Goal: Task Accomplishment & Management: Use online tool/utility

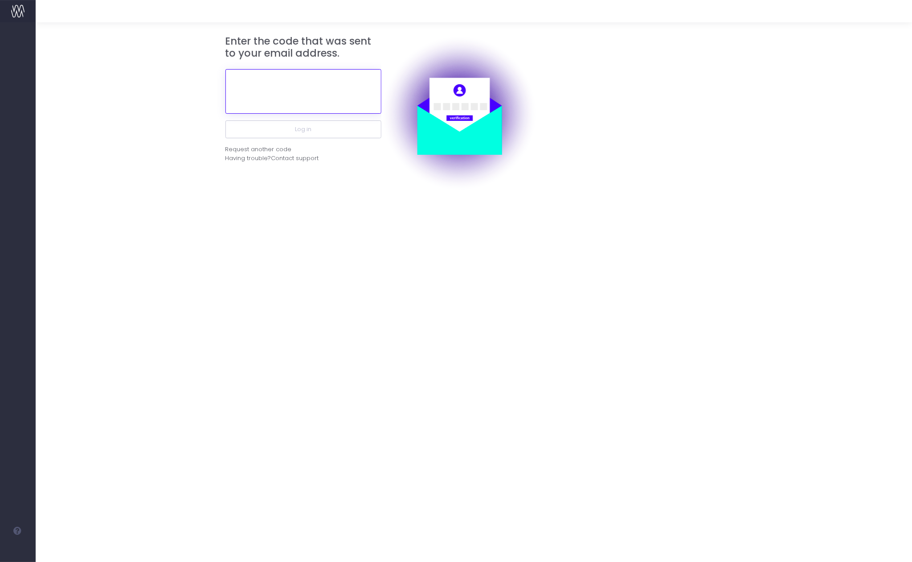
click at [319, 82] on input "text" at bounding box center [304, 91] width 156 height 45
paste input "879735"
type input "879735"
click at [226, 120] on button "Log in" at bounding box center [304, 129] width 156 height 18
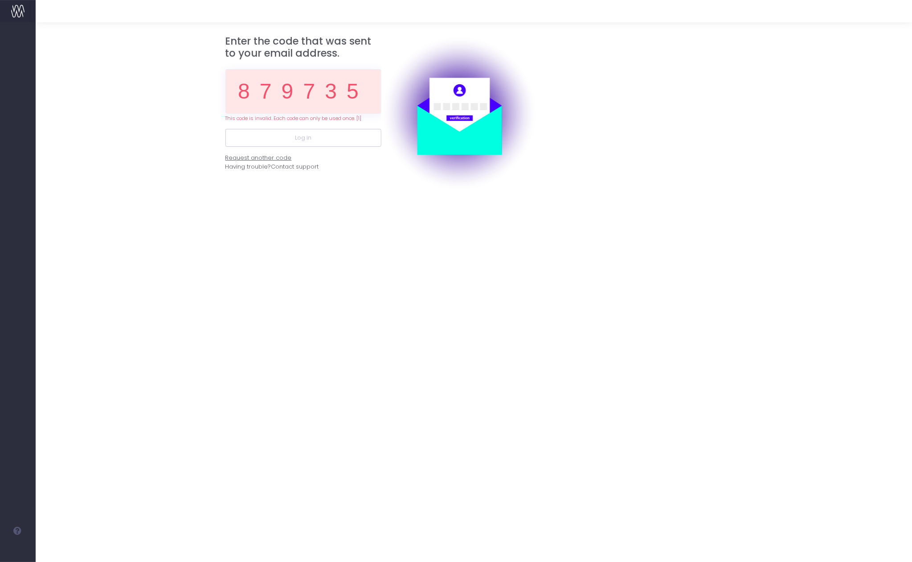
click at [281, 158] on div "Request another code" at bounding box center [259, 157] width 66 height 9
click at [347, 103] on input "879735" at bounding box center [304, 91] width 156 height 45
paste input "78974"
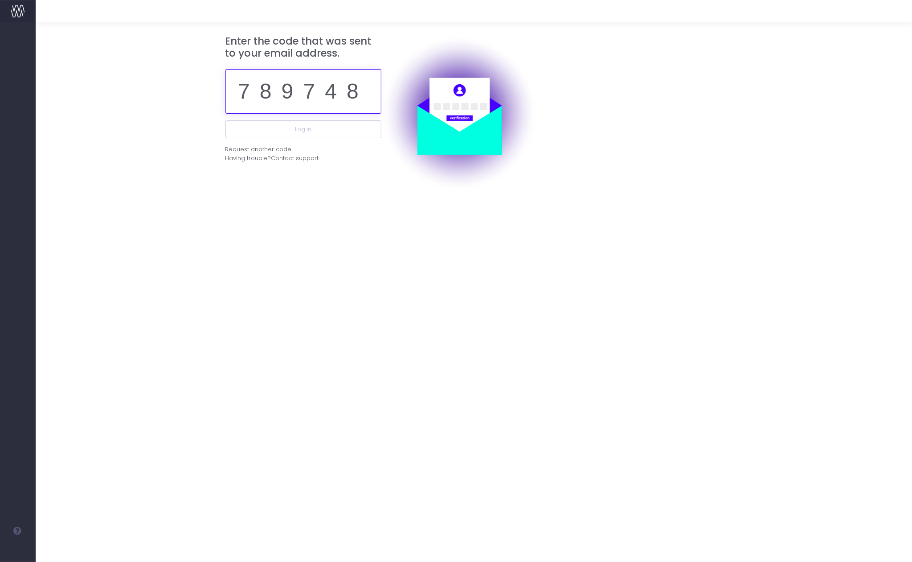
type input "789748"
click at [226, 120] on button "Log in" at bounding box center [304, 129] width 156 height 18
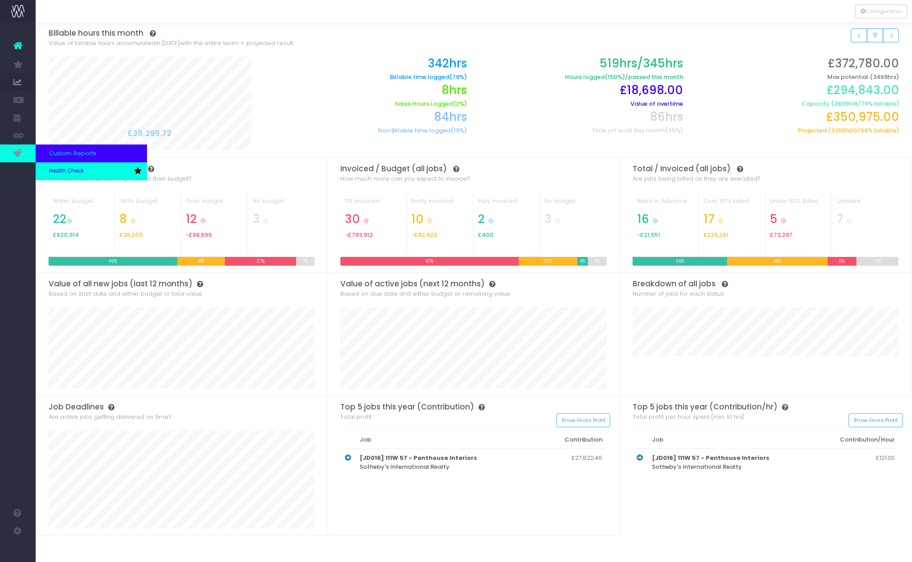
click at [74, 171] on span "Health Check" at bounding box center [66, 171] width 35 height 8
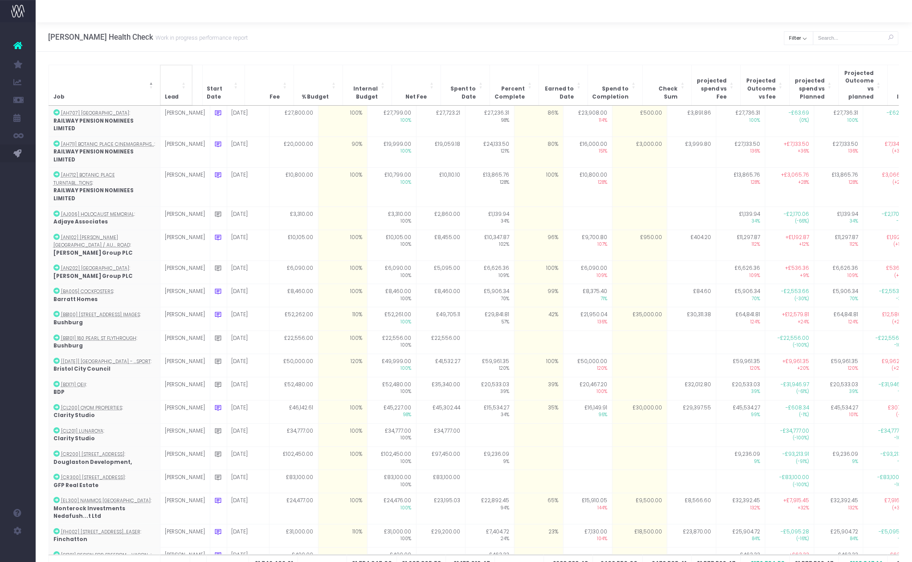
click at [172, 93] on span "Lead" at bounding box center [172, 97] width 14 height 8
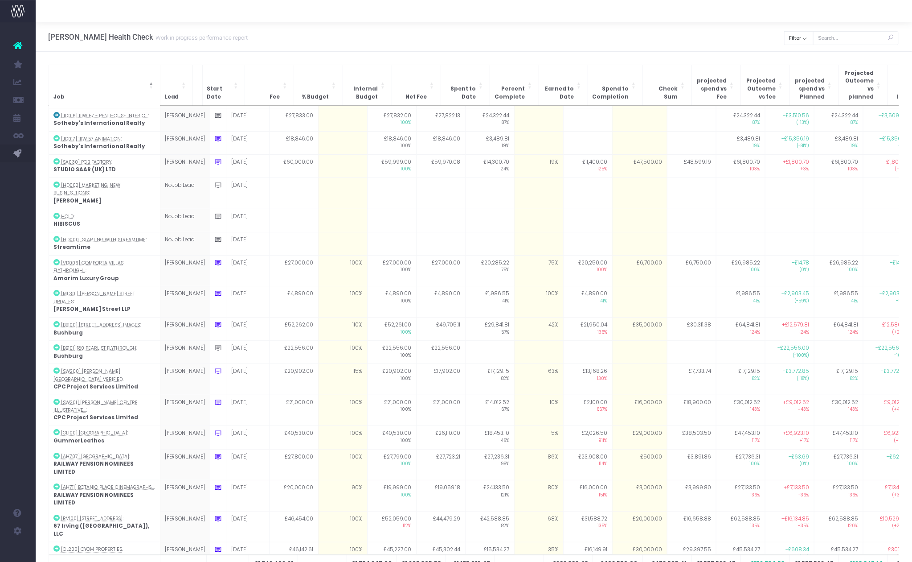
scroll to position [611, 0]
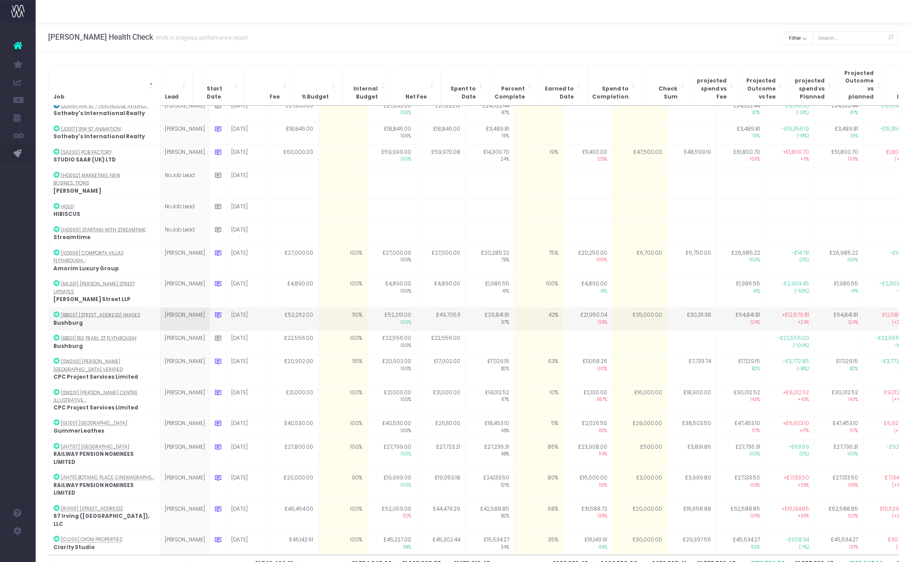
click at [215, 311] on icon at bounding box center [219, 315] width 8 height 8
click at [286, 324] on textarea "Target adjusted based on the discount given for the creative image planning sta…" at bounding box center [299, 336] width 169 height 25
type textarea "Target adjusted based on the discount given for the creative image planning sta…"
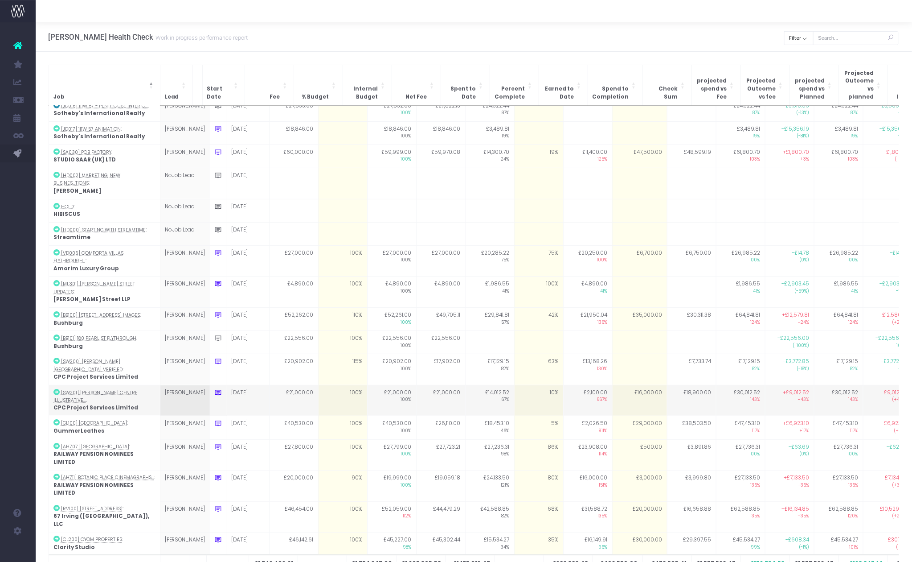
click at [299, 385] on tr "[SW201] [PERSON_NAME] Centre Illustrative... : CPC Project Services Limited [PE…" at bounding box center [530, 400] width 962 height 31
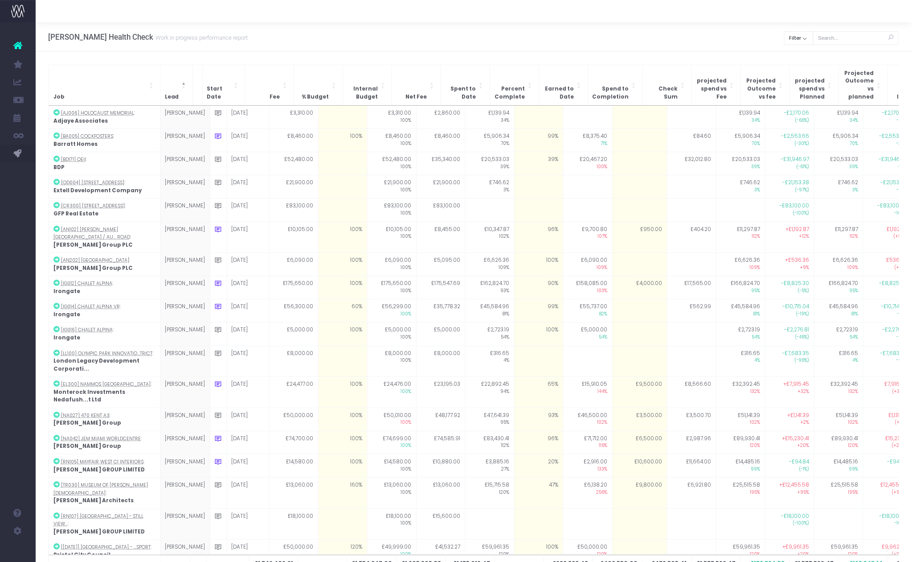
scroll to position [611, 0]
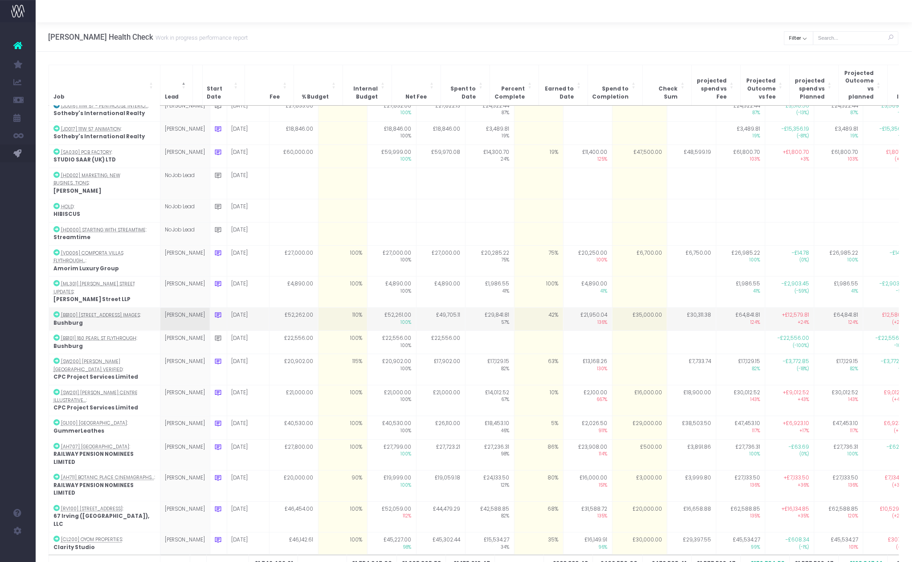
click at [535, 308] on td "42%" at bounding box center [538, 319] width 49 height 23
type input "42"
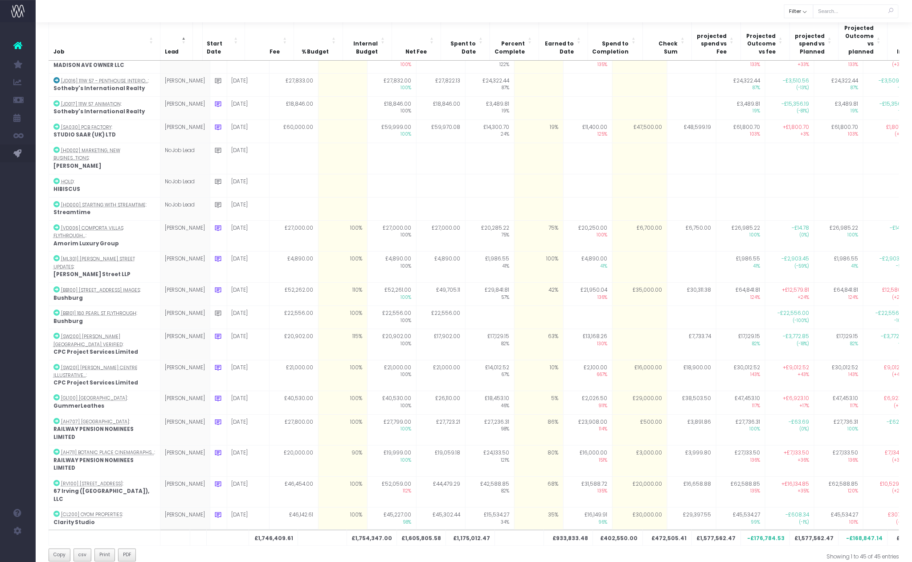
scroll to position [561, 0]
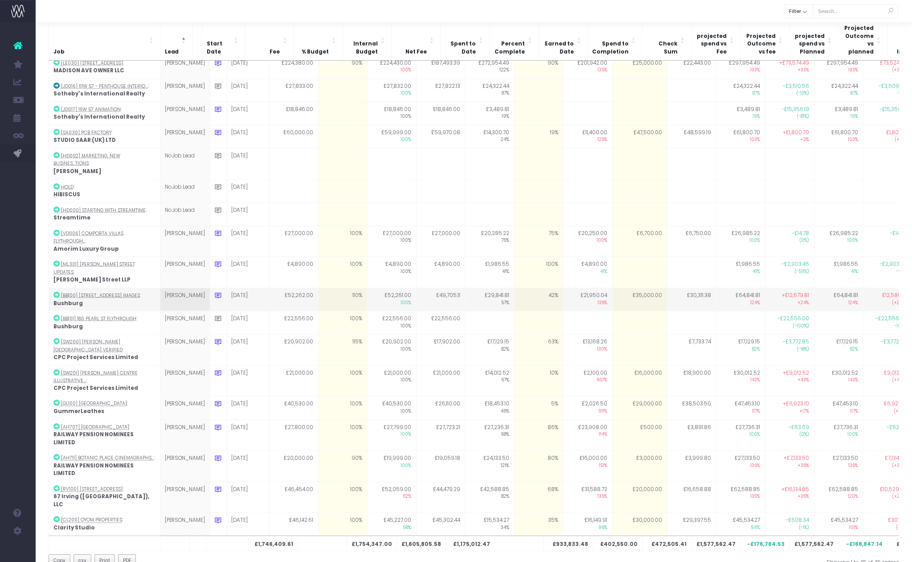
click at [628, 288] on td "£35,000.00" at bounding box center [639, 299] width 55 height 23
type input "30000"
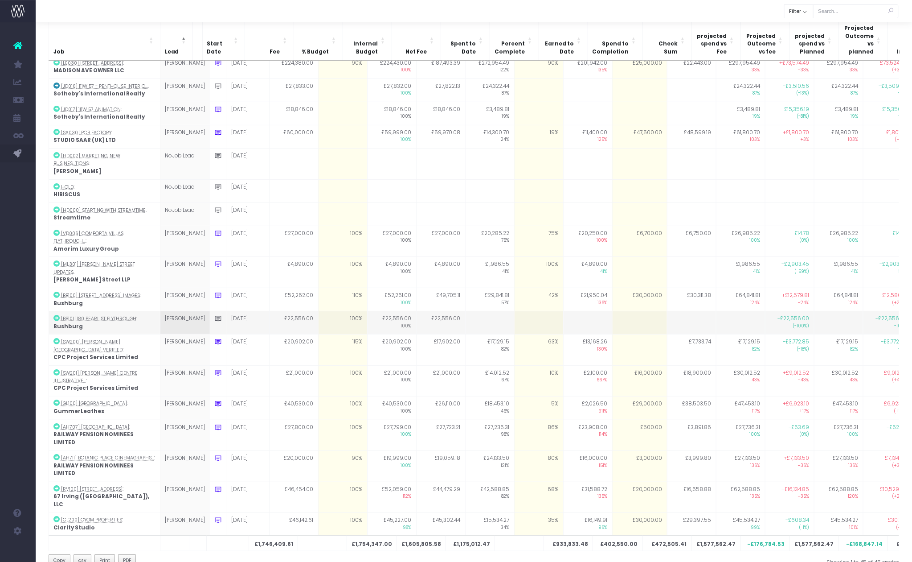
click at [673, 311] on td at bounding box center [691, 322] width 49 height 23
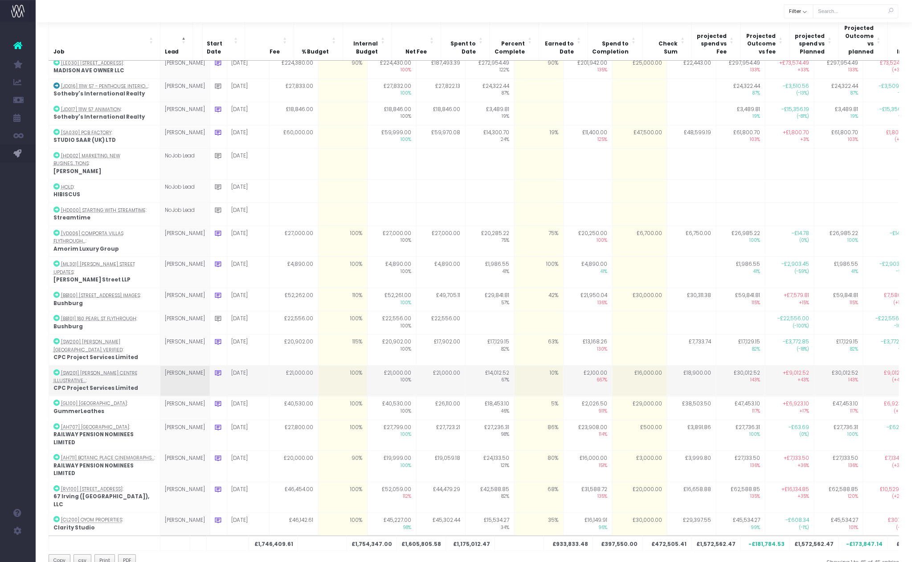
click at [635, 365] on td "£16,000.00" at bounding box center [639, 380] width 55 height 31
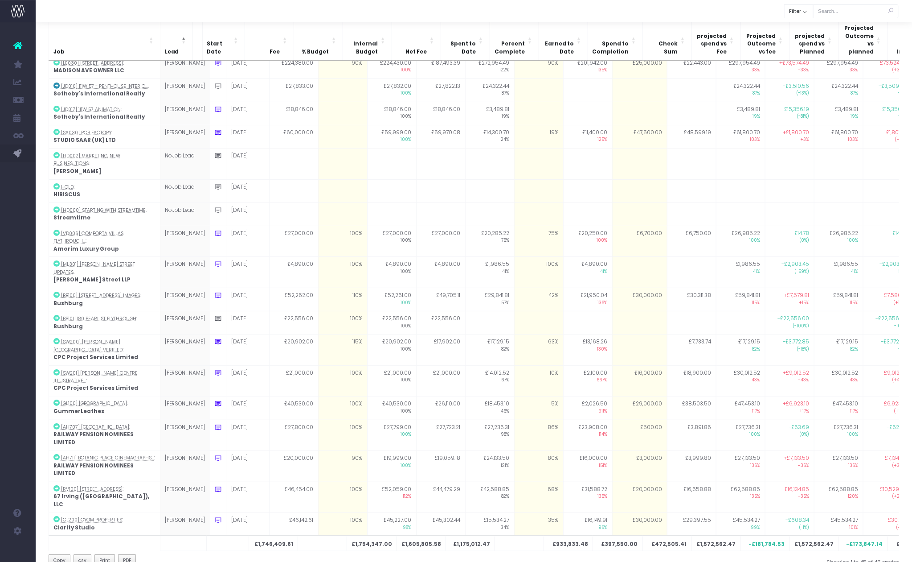
type input "16000"
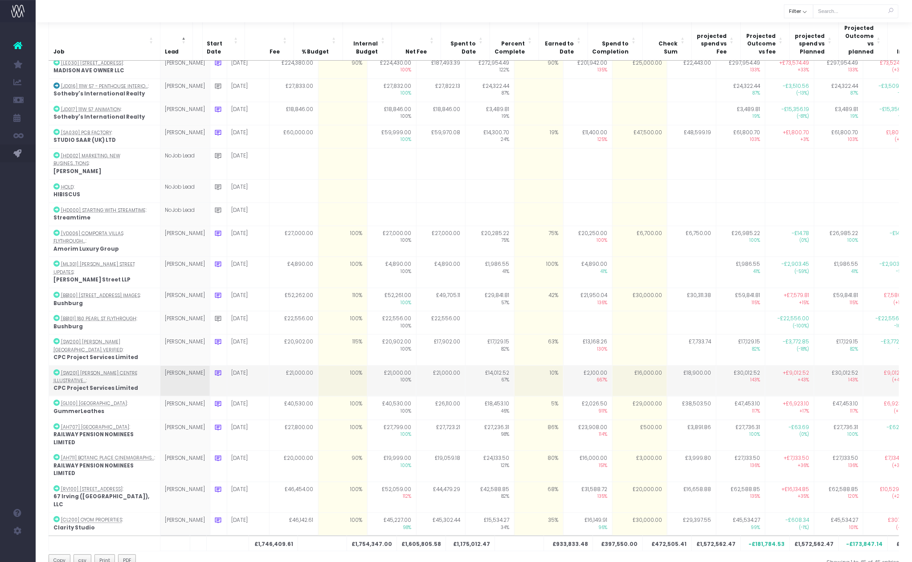
click at [612, 365] on td "£16,000.00" at bounding box center [639, 380] width 55 height 31
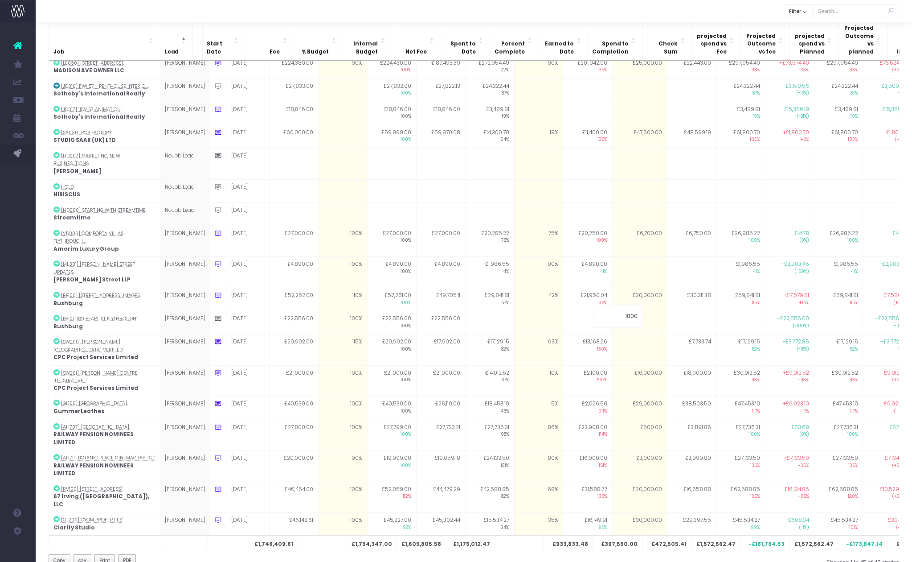
type input "18000"
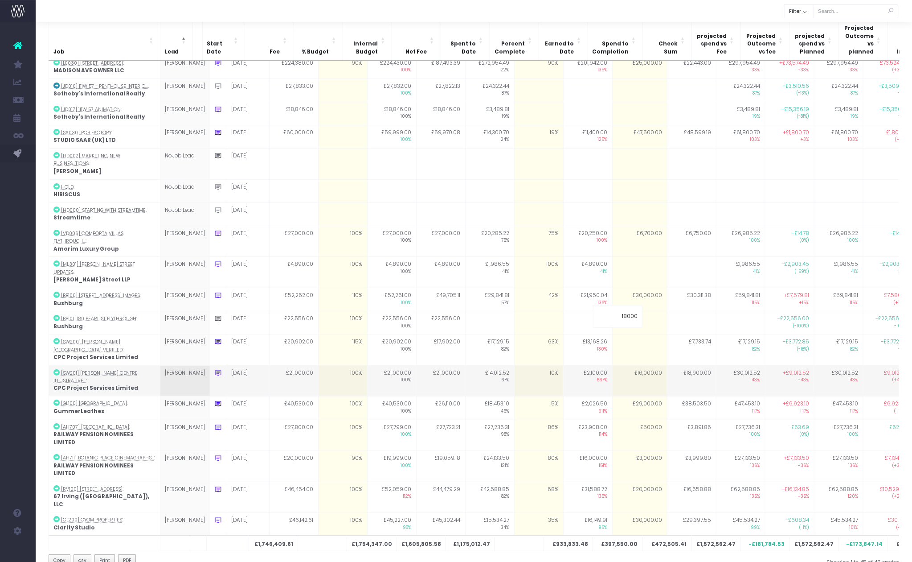
click at [667, 365] on td "£18,900.00" at bounding box center [691, 380] width 49 height 31
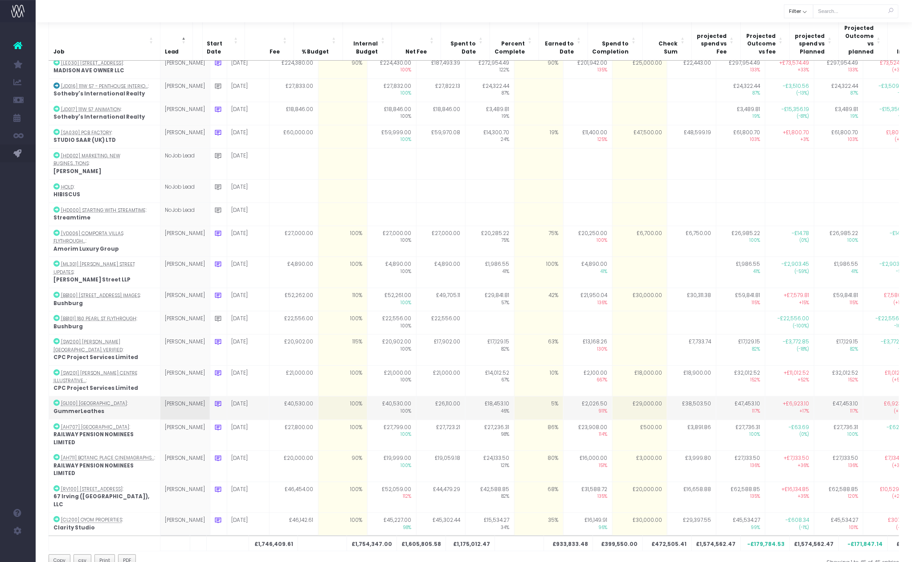
click at [772, 396] on td "+£6,923.10 +17%" at bounding box center [789, 407] width 49 height 23
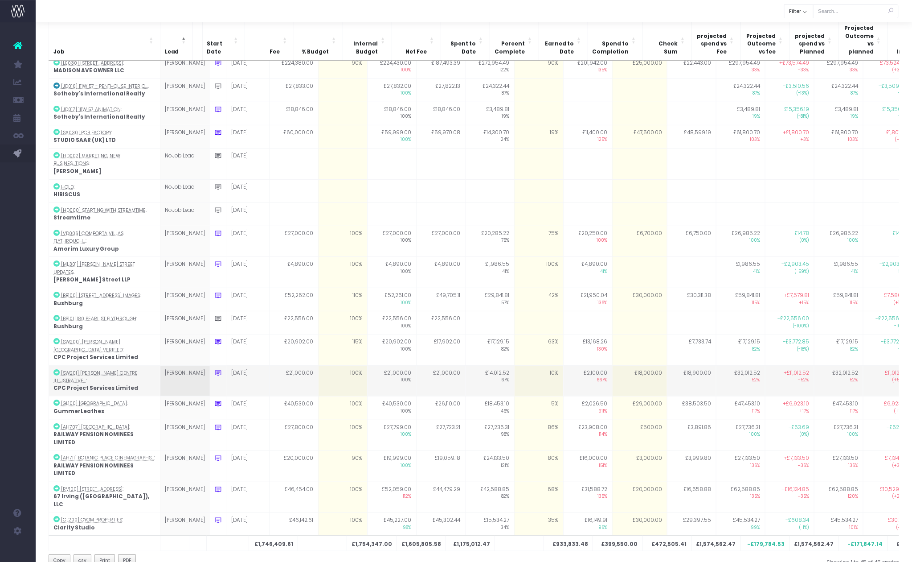
click at [634, 365] on td "£18,000.00" at bounding box center [639, 380] width 55 height 31
type input "18000"
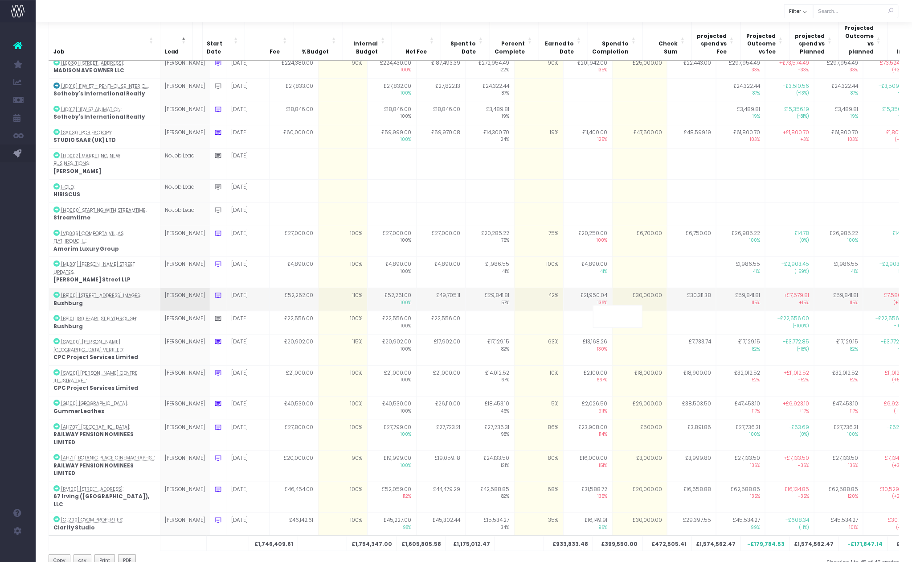
click at [716, 288] on td "£59,841.81 115%" at bounding box center [740, 299] width 49 height 23
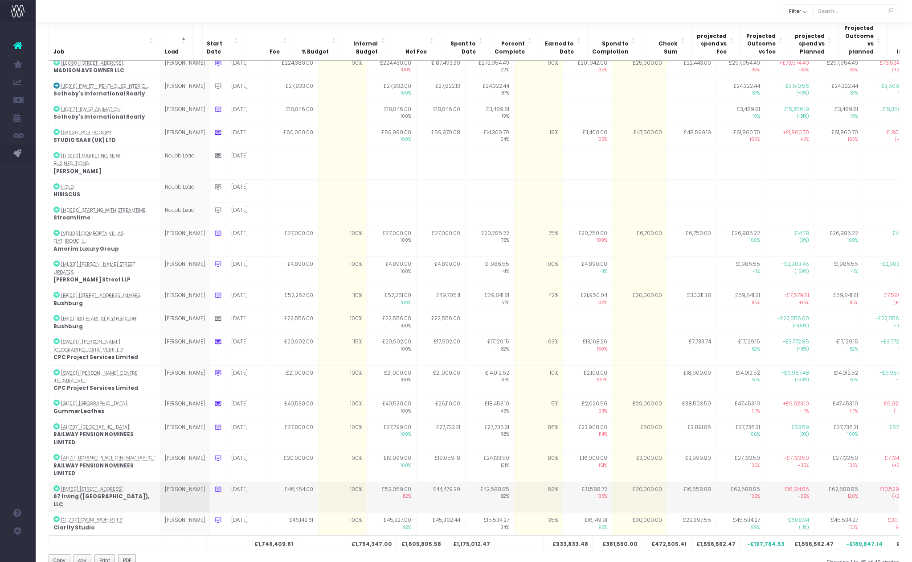
click at [631, 481] on td "£20,000.00" at bounding box center [639, 496] width 55 height 31
type input "20000"
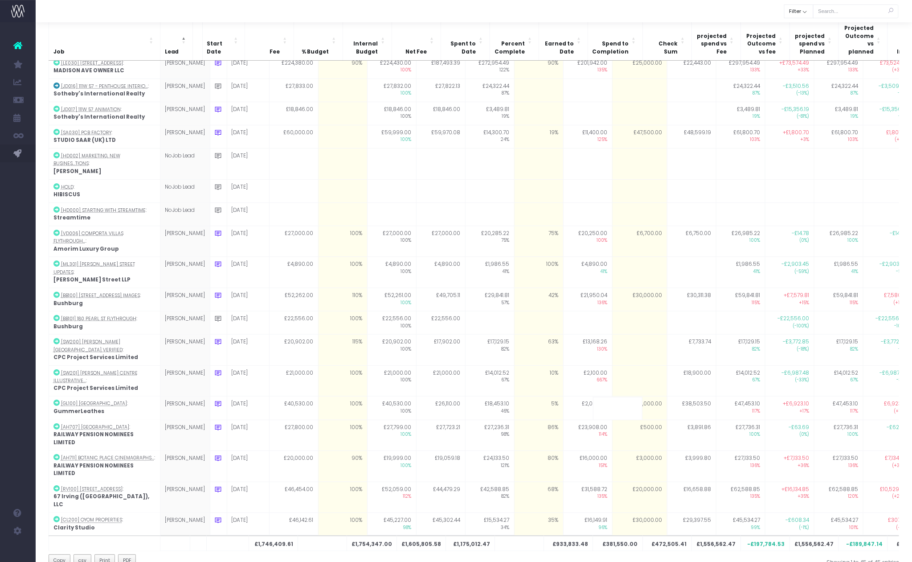
click at [901, 537] on div "Job Lead Start Date Fee % Budget Internal Budget Net Fee Spent to Date Percent …" at bounding box center [474, 273] width 865 height 556
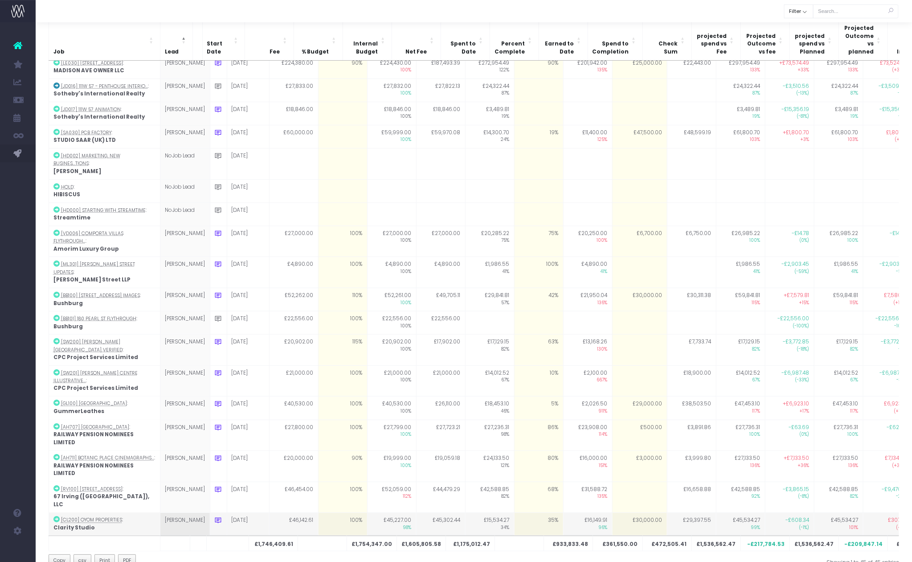
click at [619, 513] on td "£30,000.00" at bounding box center [639, 524] width 55 height 23
type input "30000"
click at [533, 513] on td "35%" at bounding box center [538, 524] width 49 height 23
type input "35"
click at [532, 513] on td "35%" at bounding box center [538, 524] width 49 height 23
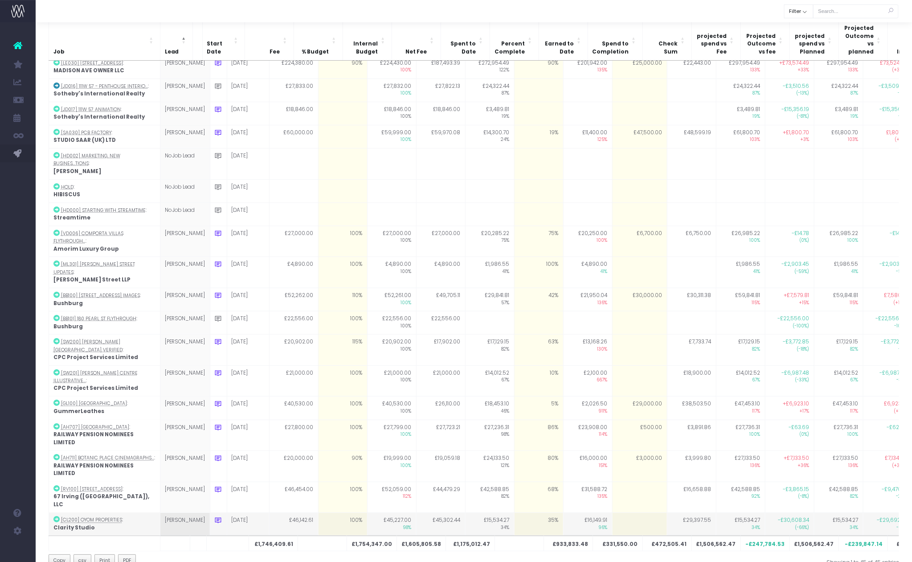
type input "35"
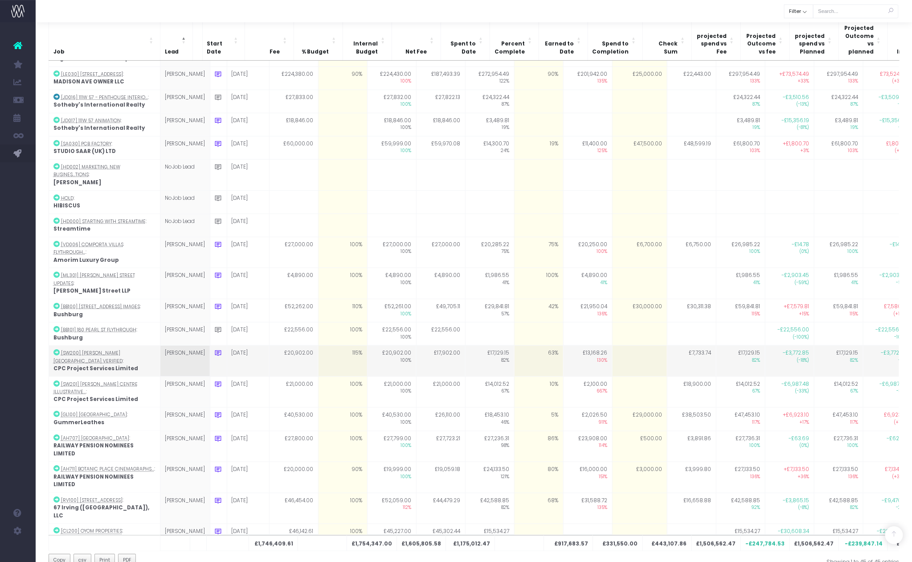
scroll to position [353, 0]
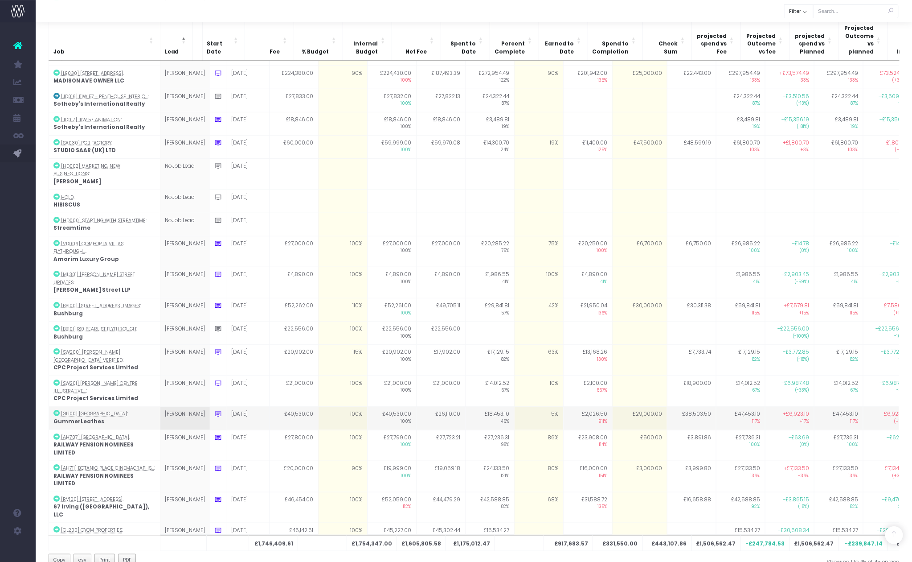
click at [623, 406] on td "£29,000.00" at bounding box center [639, 417] width 55 height 23
type input "29000"
click at [667, 523] on td at bounding box center [691, 534] width 49 height 23
click at [624, 406] on td at bounding box center [639, 417] width 55 height 23
type input "18000"
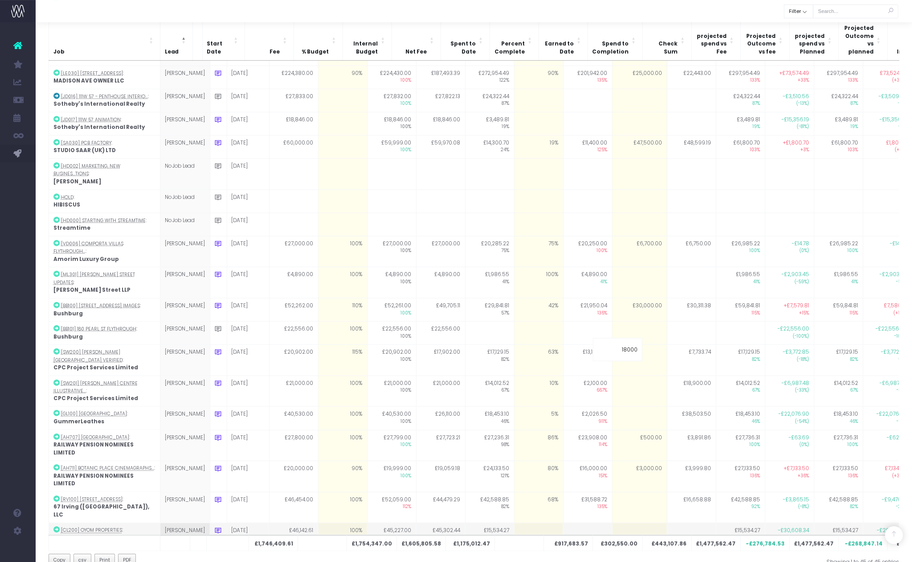
click at [564, 523] on td at bounding box center [587, 534] width 49 height 23
click at [623, 406] on td "£18,000.00" at bounding box center [639, 417] width 55 height 23
type input "19000"
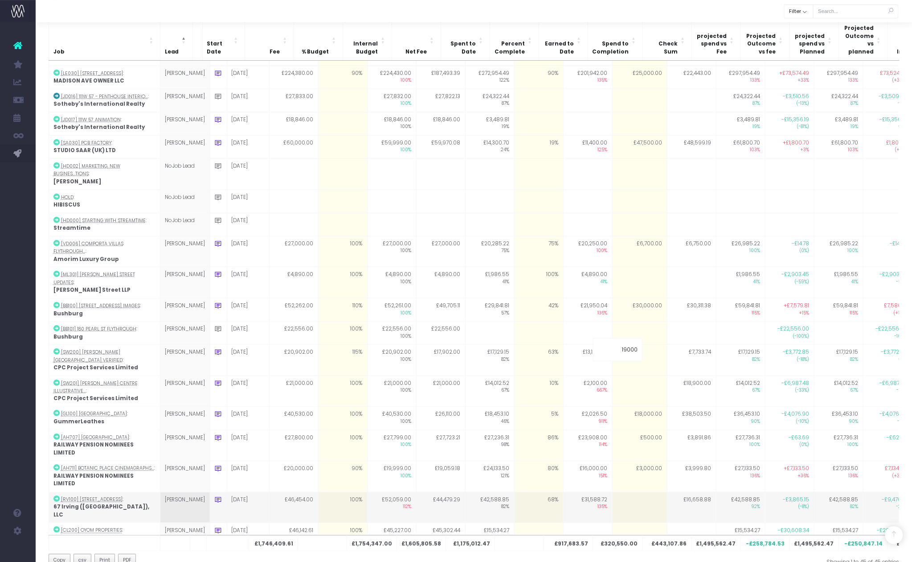
click at [667, 492] on td "£16,658.88" at bounding box center [691, 507] width 49 height 31
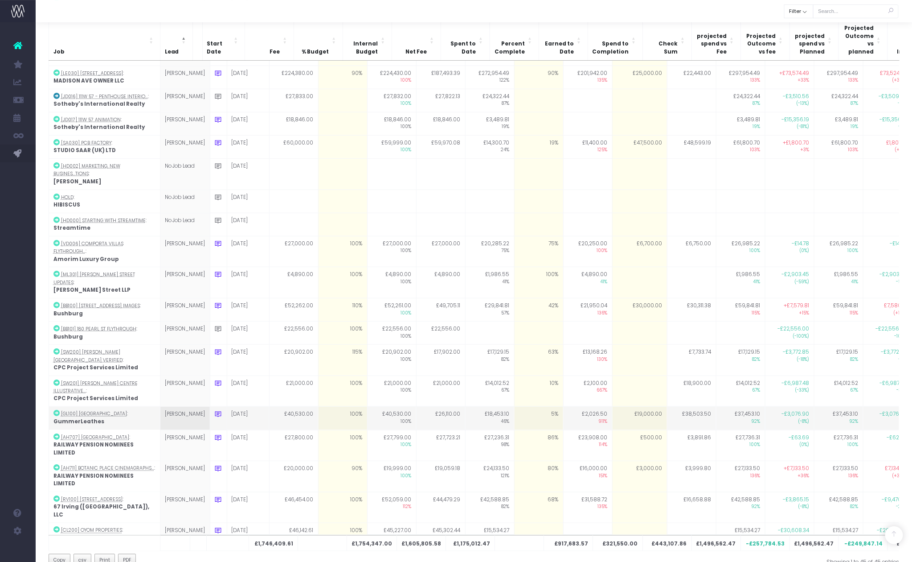
click at [625, 406] on td "£19,000.00" at bounding box center [639, 417] width 55 height 23
type input "20000"
click at [678, 546] on td at bounding box center [691, 557] width 49 height 23
click at [630, 406] on td "£20,000.00" at bounding box center [639, 417] width 55 height 23
type input "21000"
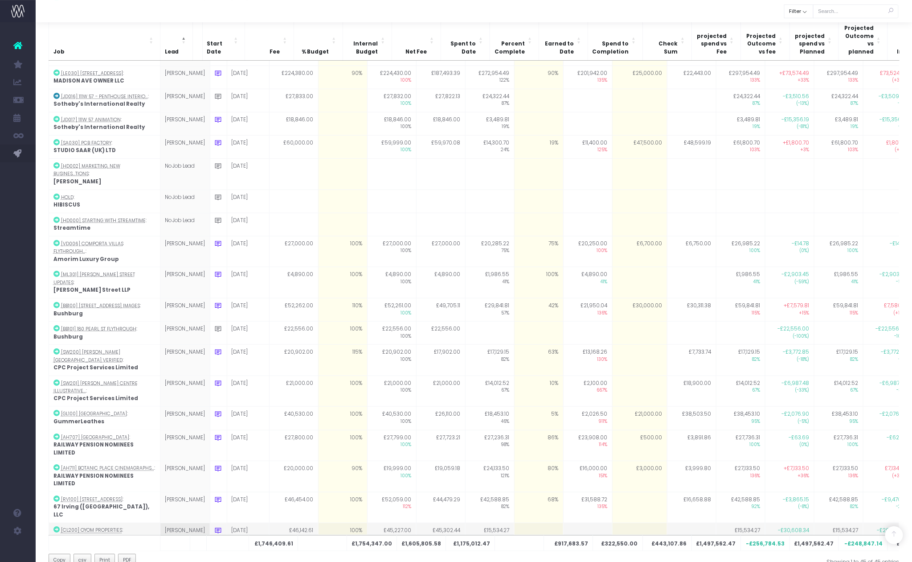
click at [667, 523] on td at bounding box center [691, 534] width 49 height 23
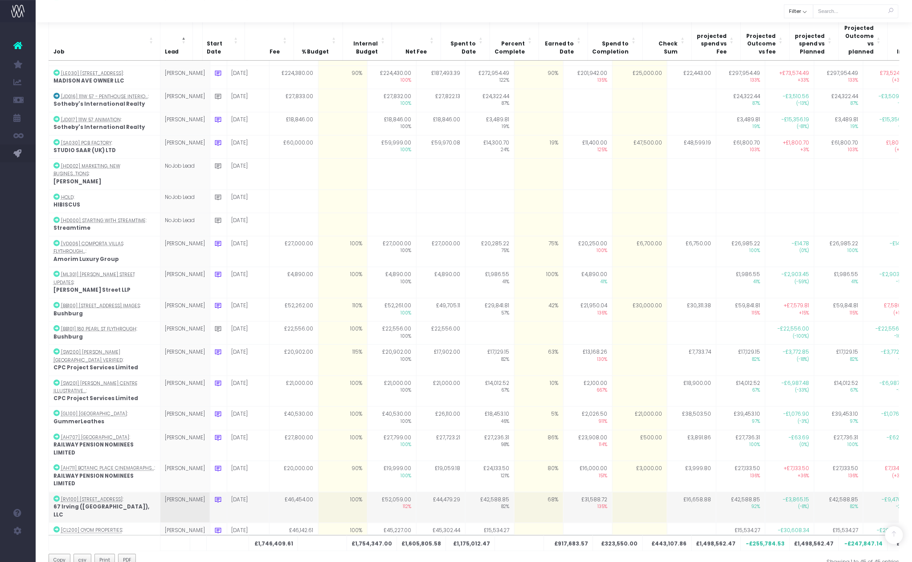
scroll to position [364, 0]
